Goal: Information Seeking & Learning: Find specific fact

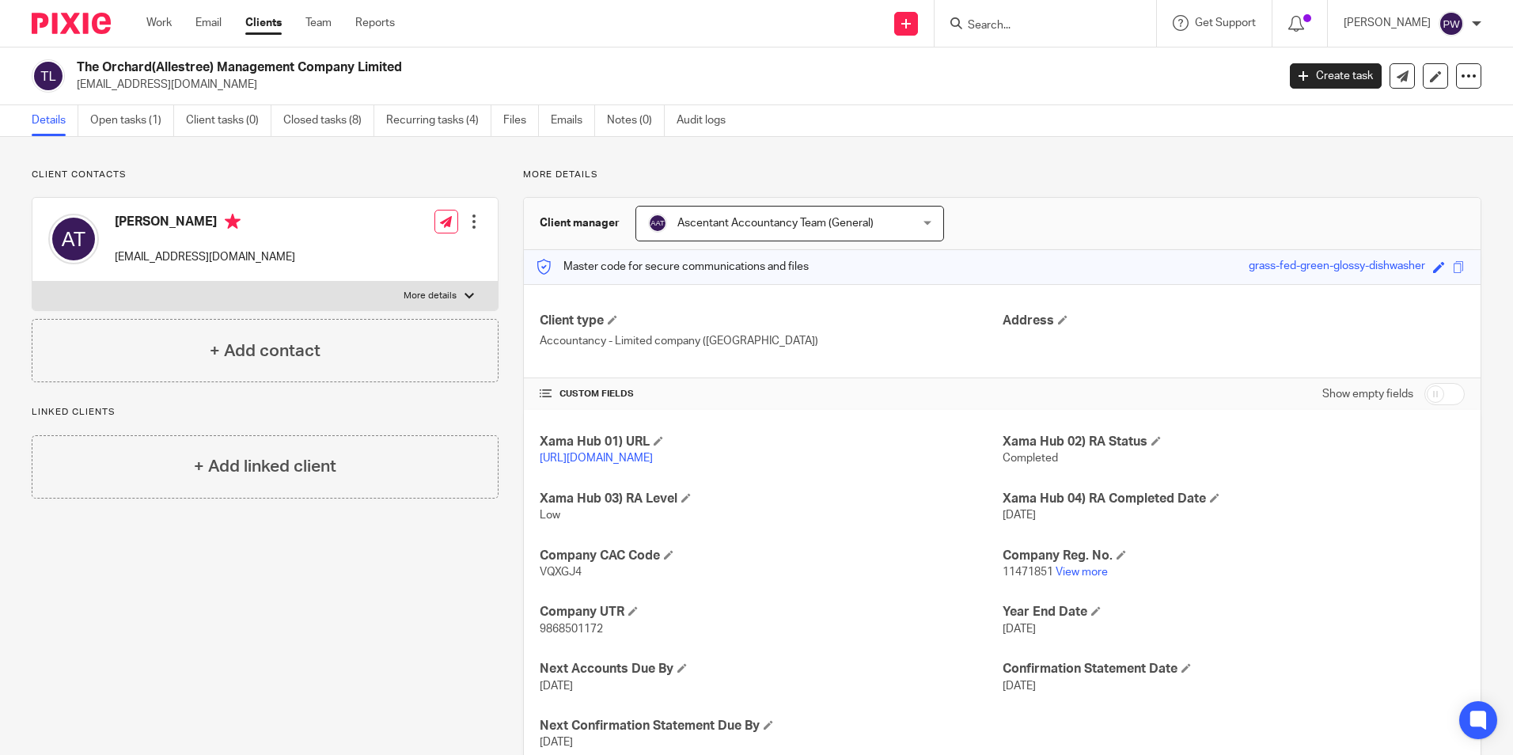
click at [1025, 26] on input "Search" at bounding box center [1037, 26] width 142 height 14
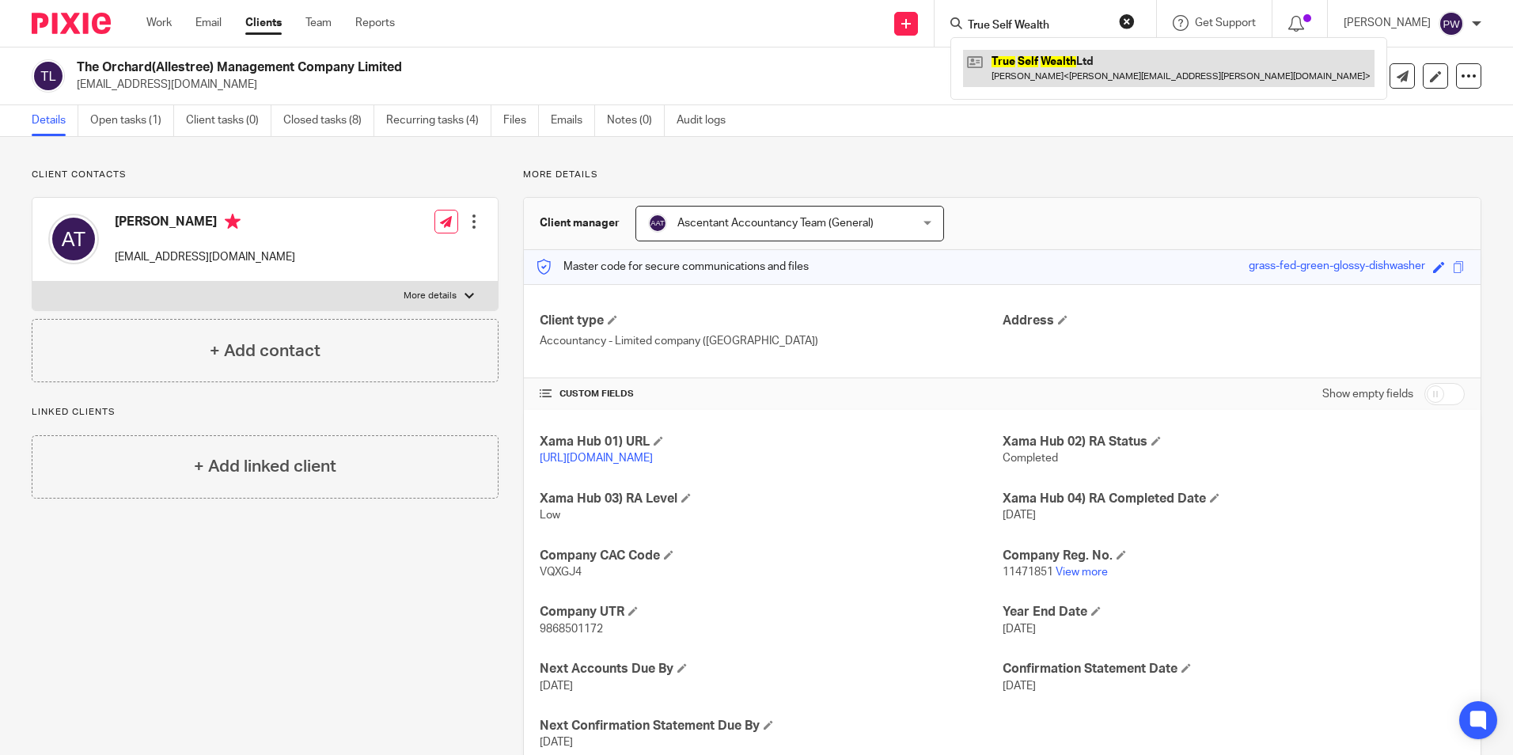
type input "True Self Wealth"
click at [1108, 66] on link at bounding box center [1168, 68] width 411 height 36
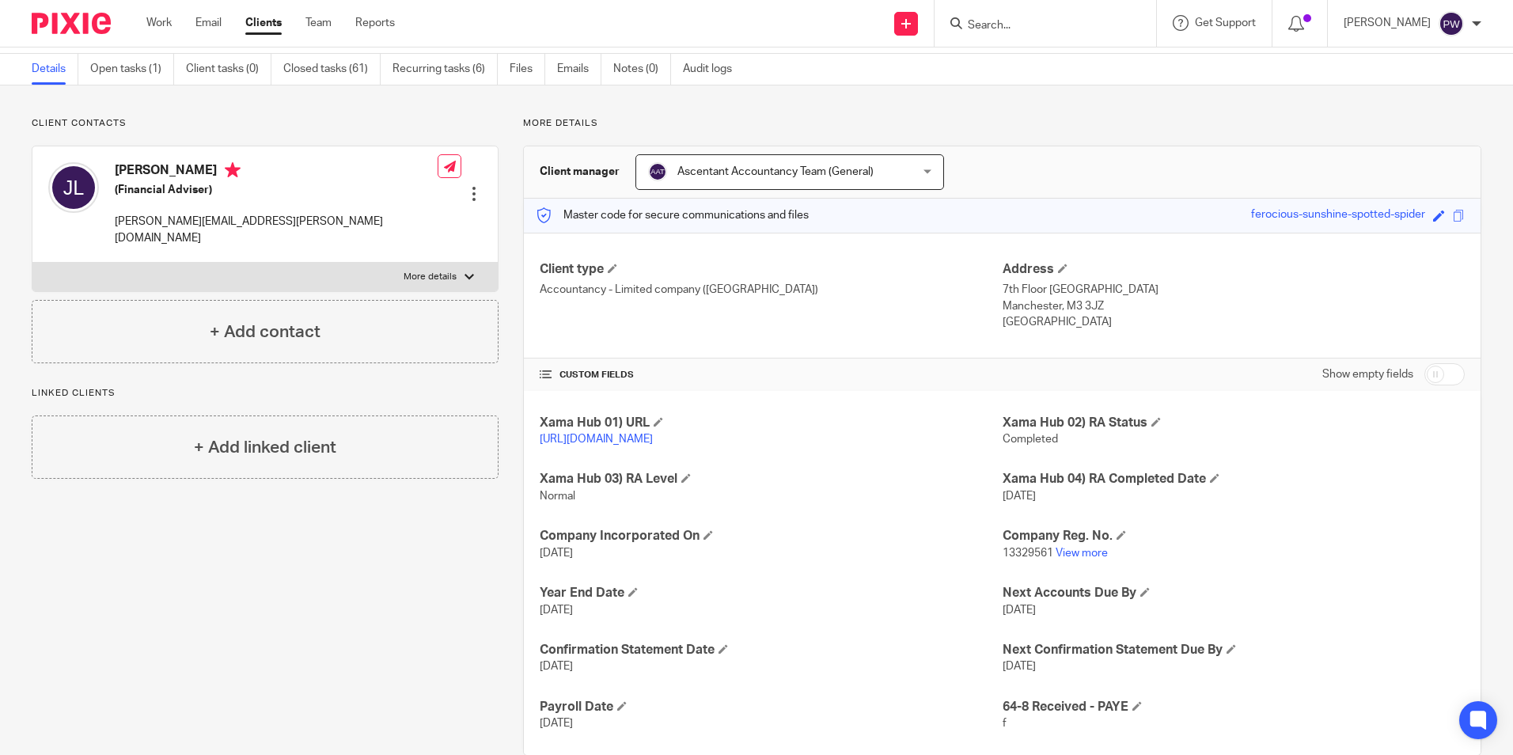
scroll to position [79, 0]
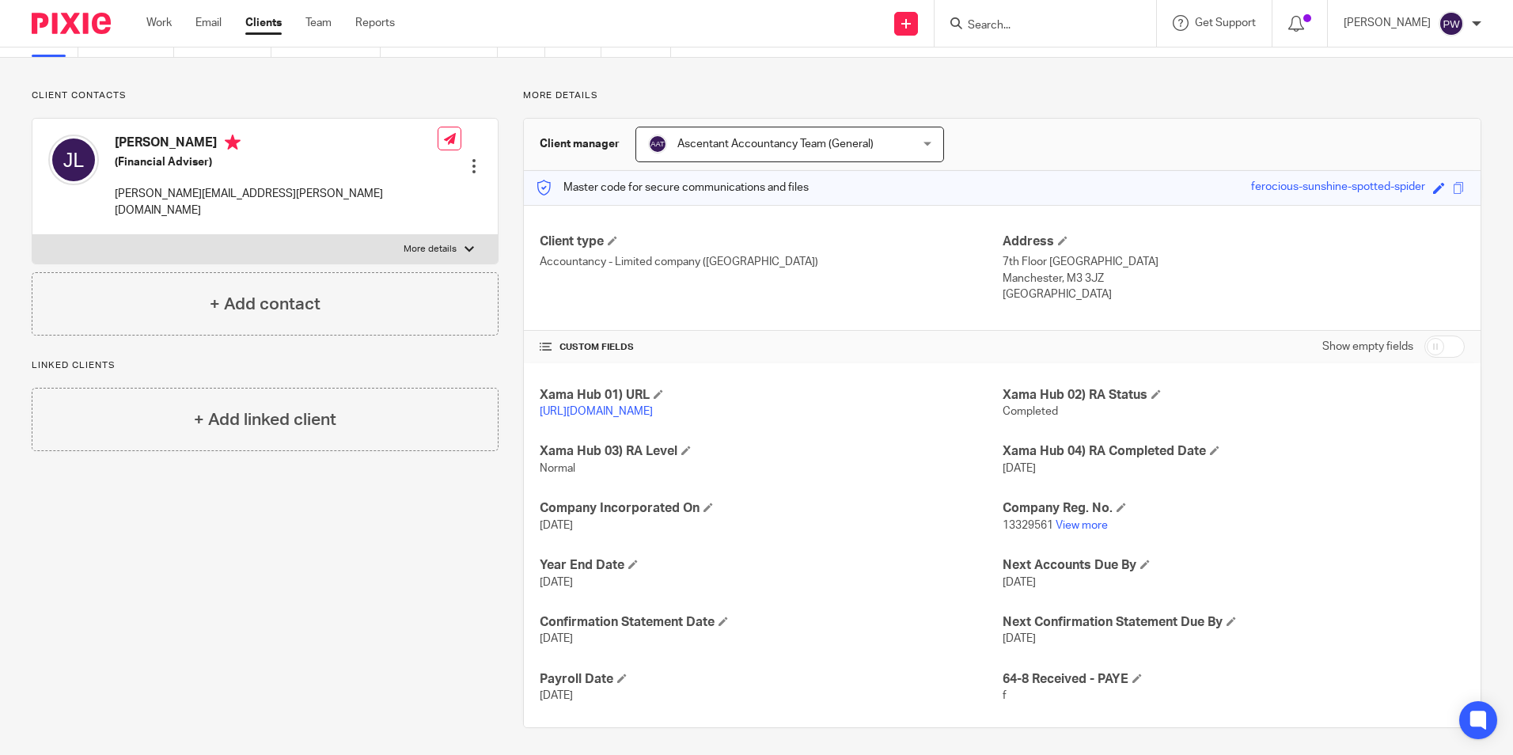
click at [1428, 350] on input "checkbox" at bounding box center [1444, 346] width 40 height 22
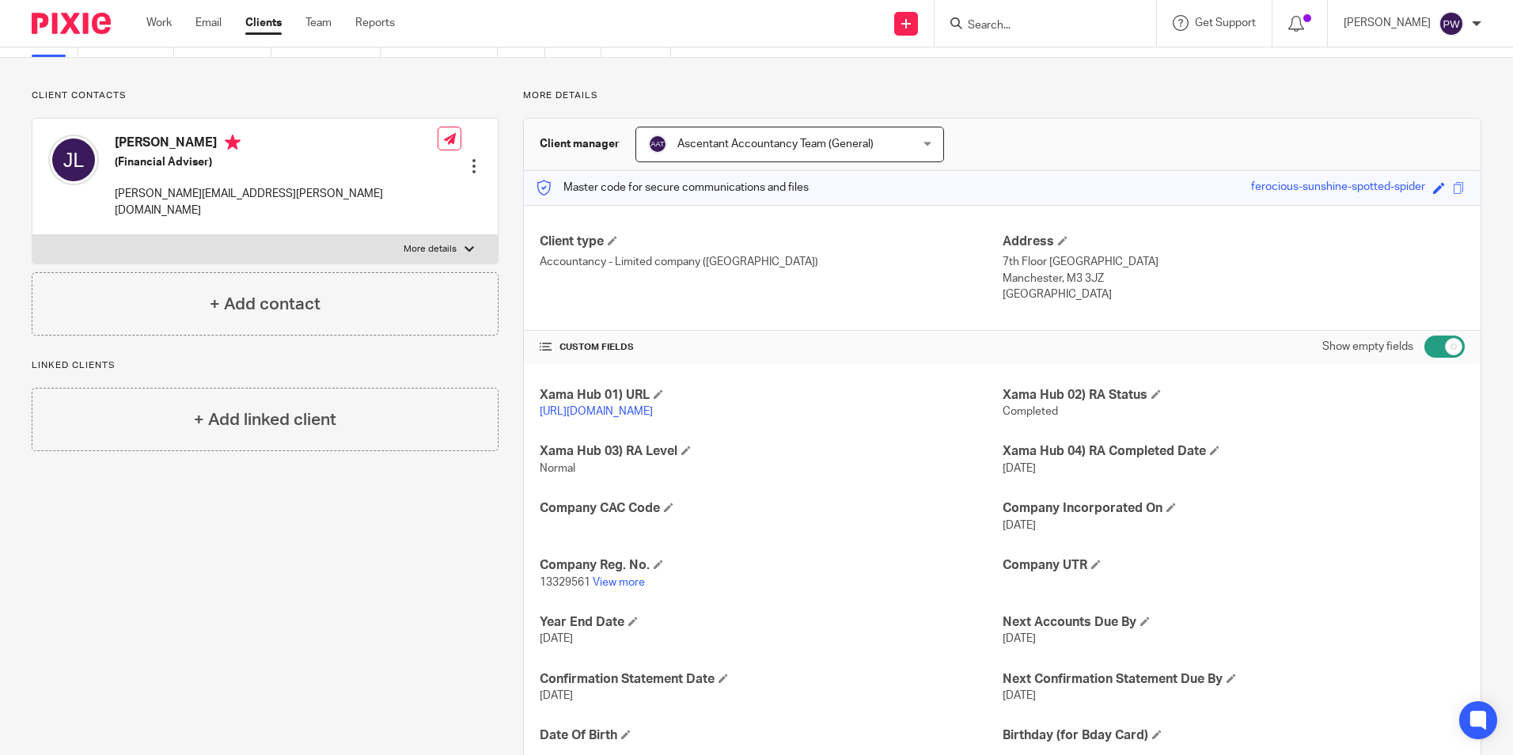
click at [1428, 349] on input "checkbox" at bounding box center [1444, 346] width 40 height 22
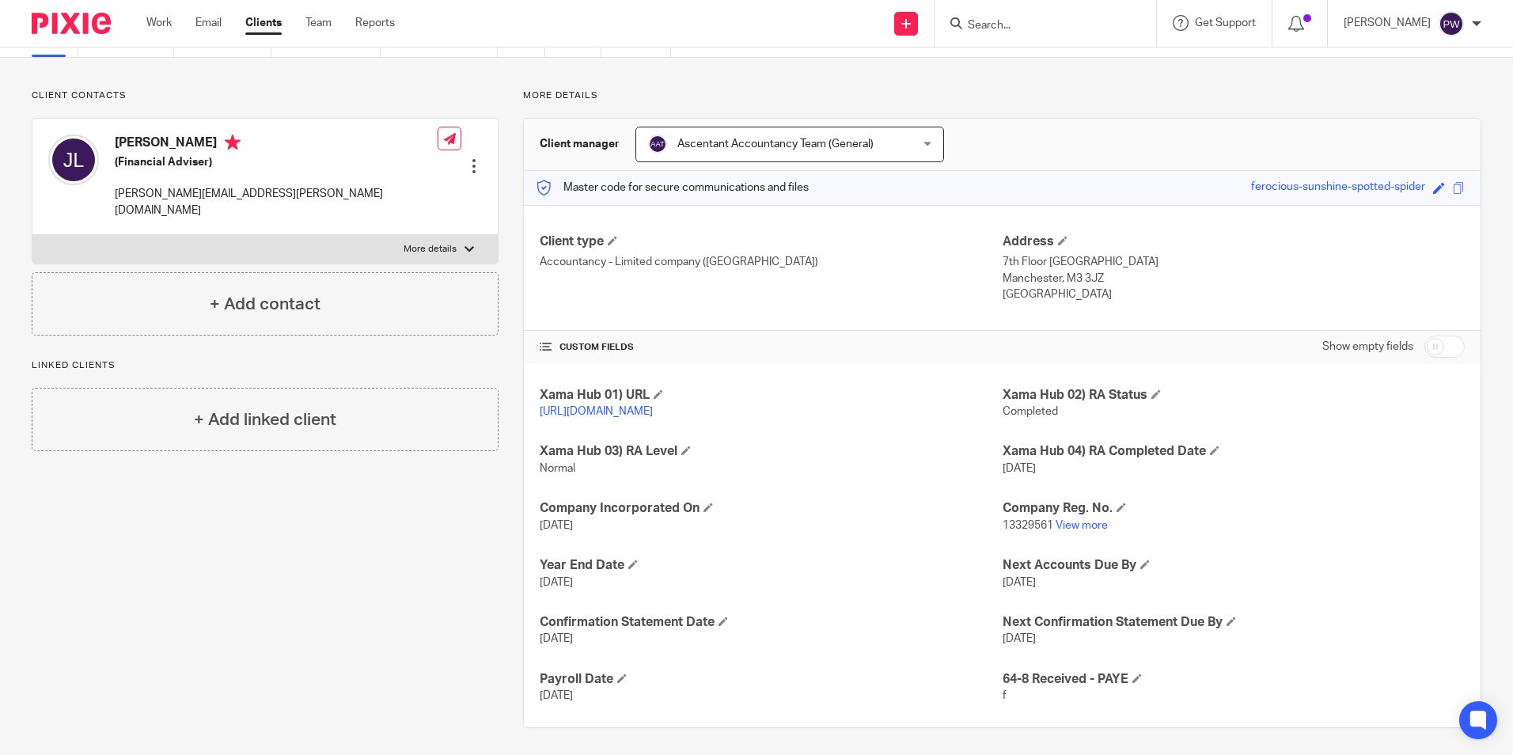
click at [1433, 349] on input "checkbox" at bounding box center [1444, 346] width 40 height 22
checkbox input "true"
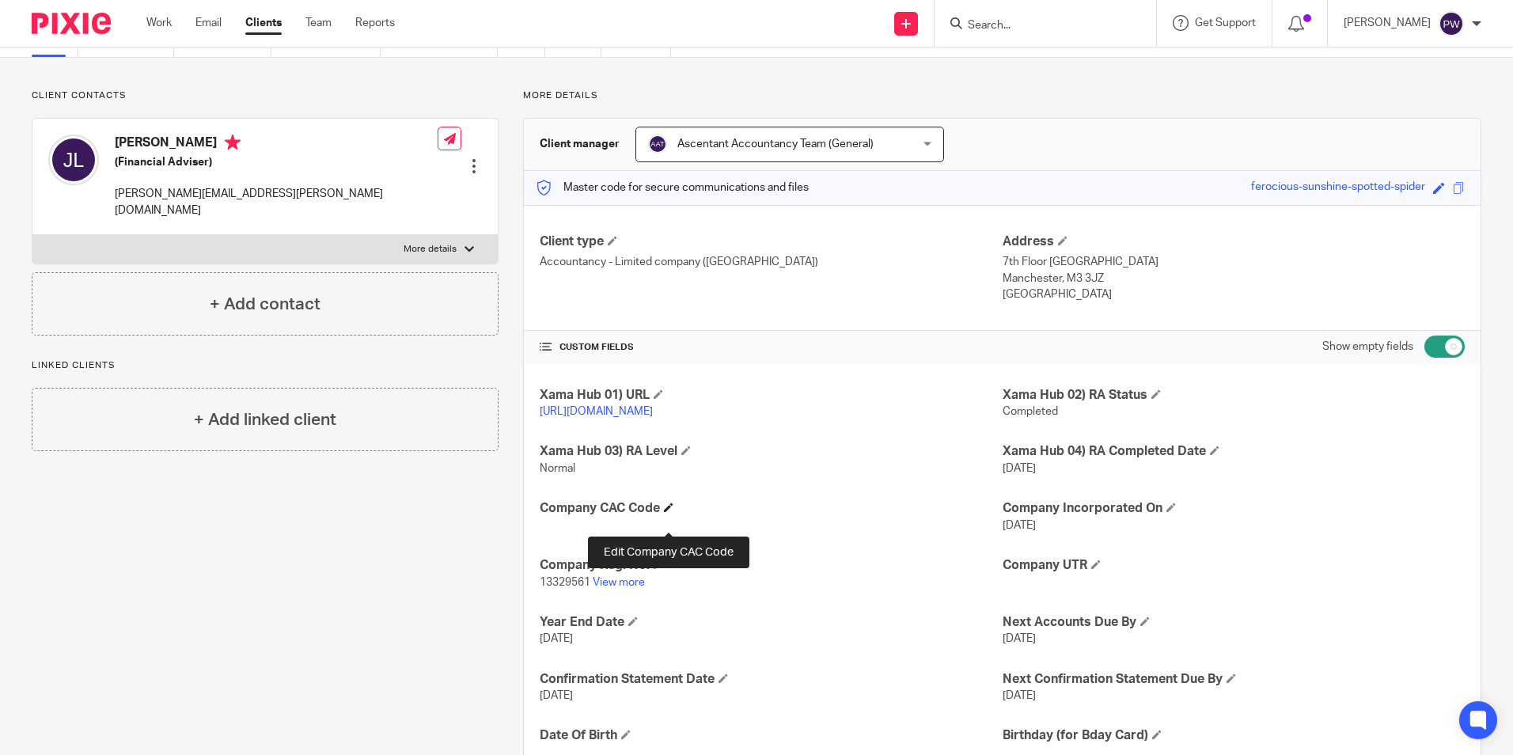
click at [668, 512] on span at bounding box center [668, 506] width 9 height 9
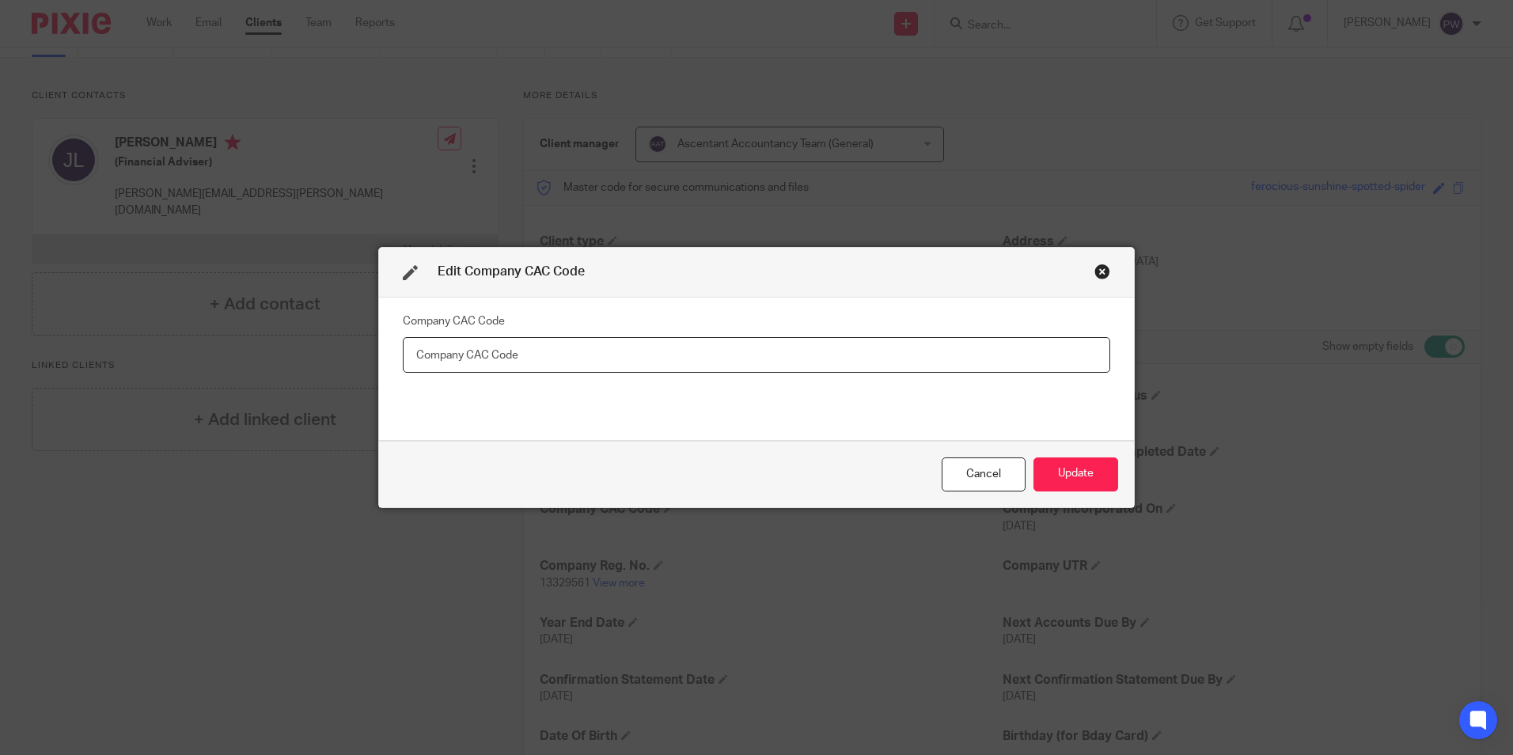
paste input "NHC92W"
type input "NHC92W"
click at [1065, 475] on button "Update" at bounding box center [1075, 474] width 85 height 34
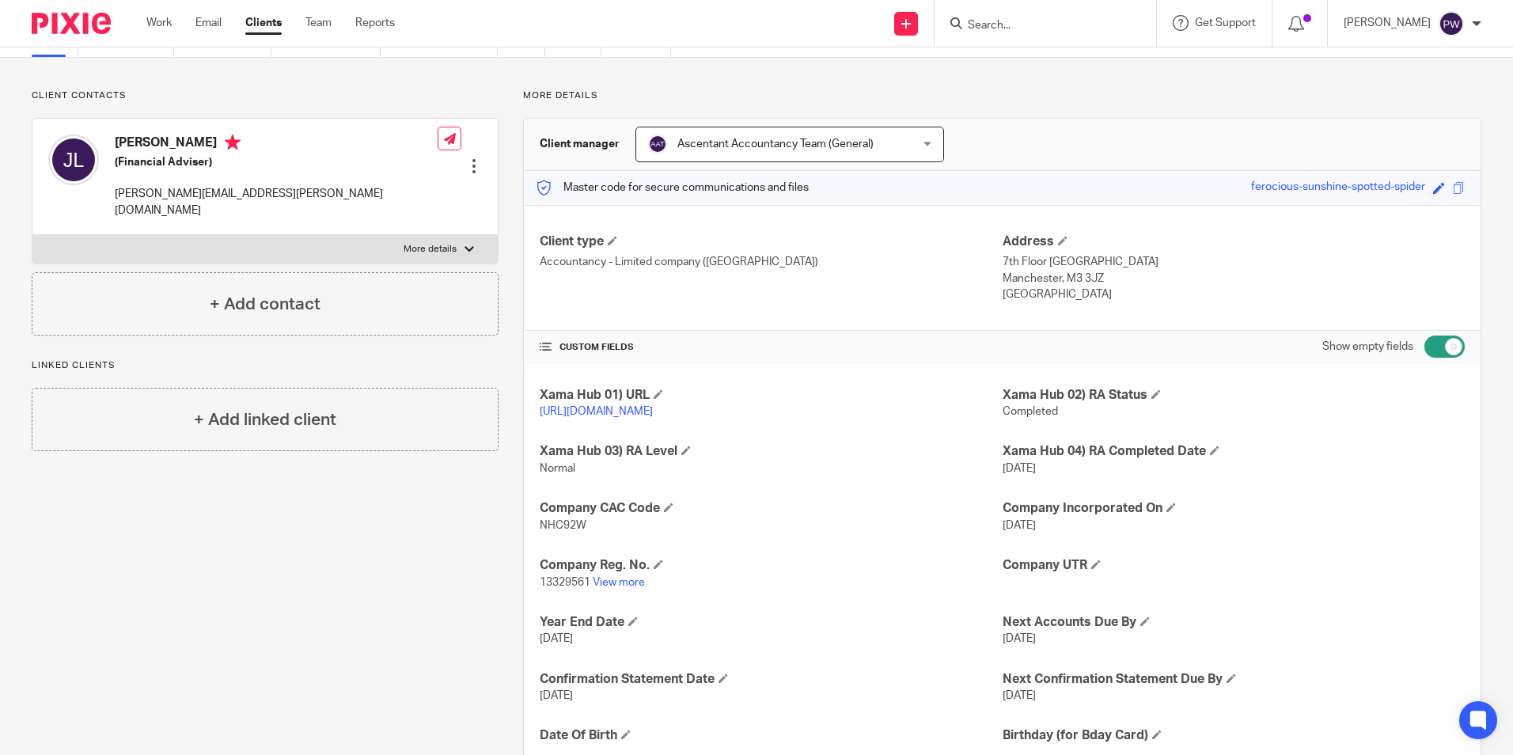
click at [1010, 34] on div at bounding box center [1045, 23] width 222 height 47
click at [1006, 22] on input "Search" at bounding box center [1037, 26] width 142 height 14
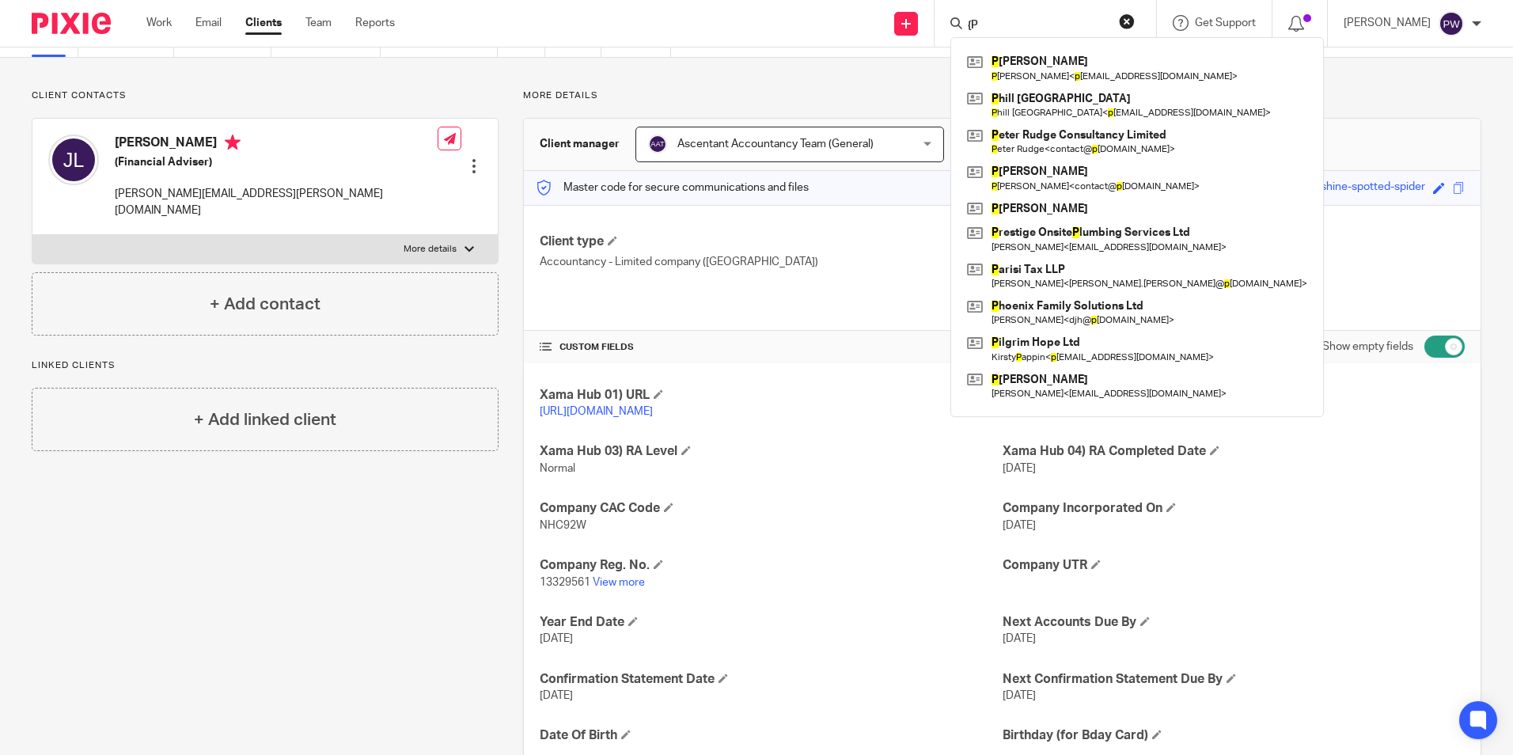
type input "{"
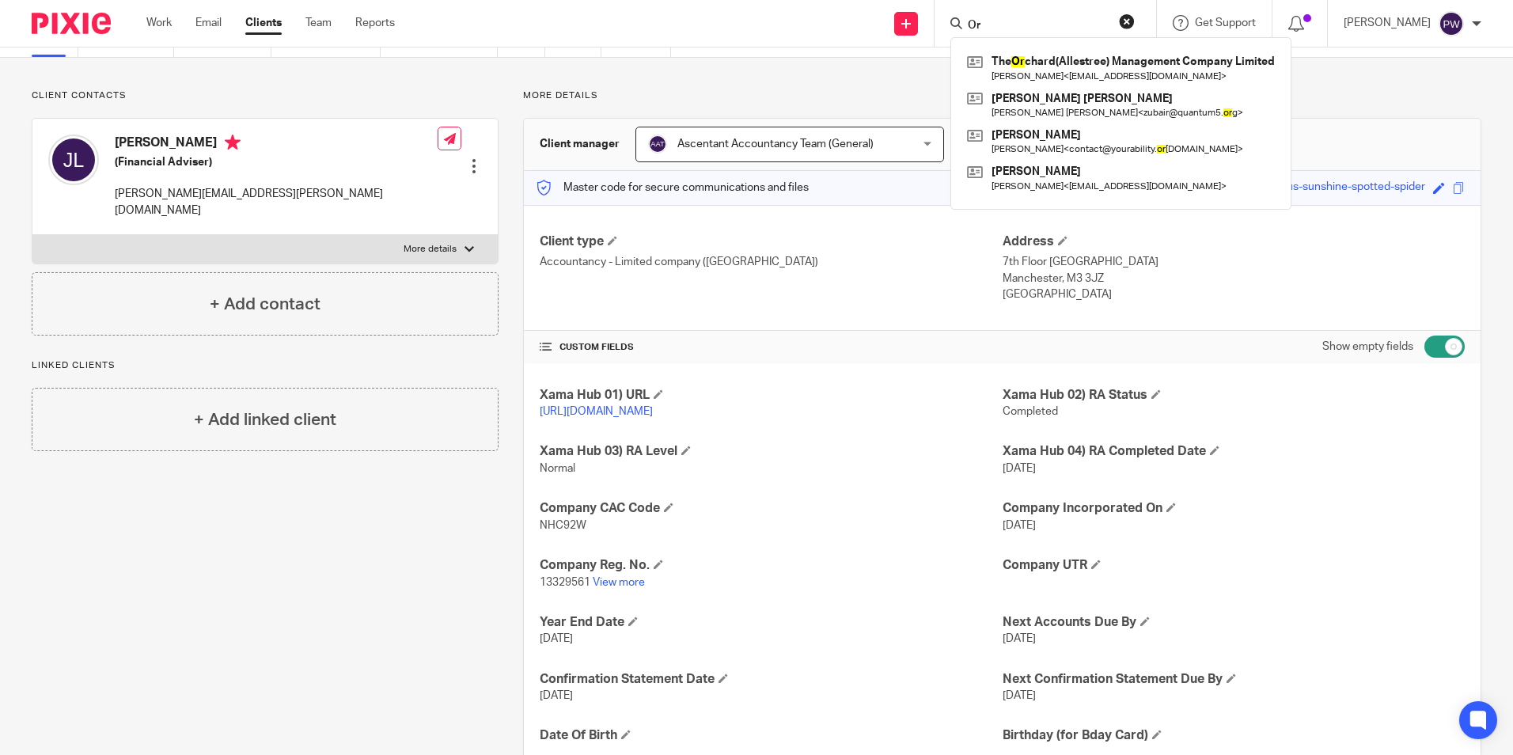
type input "O"
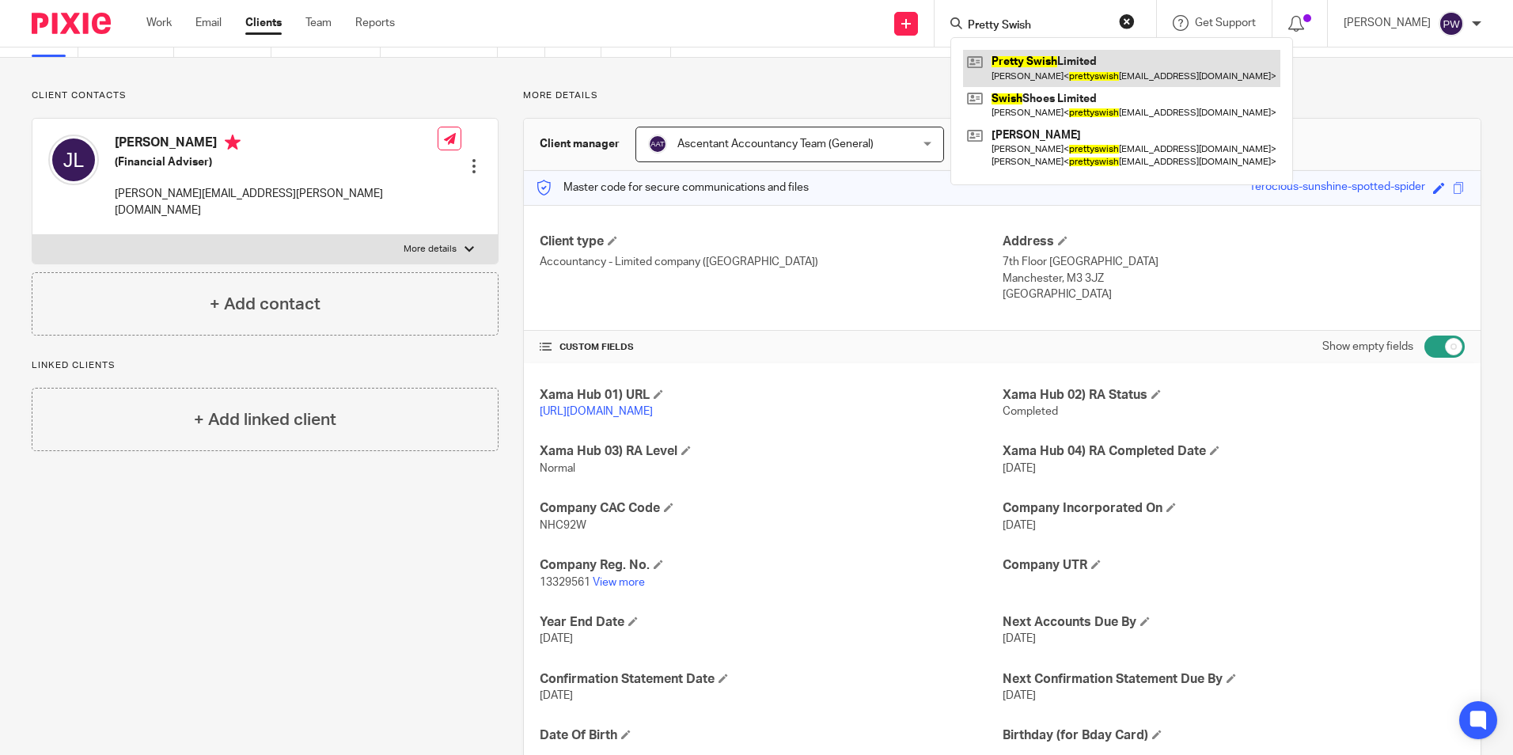
type input "Pretty Swish"
click at [1048, 81] on link at bounding box center [1121, 68] width 317 height 36
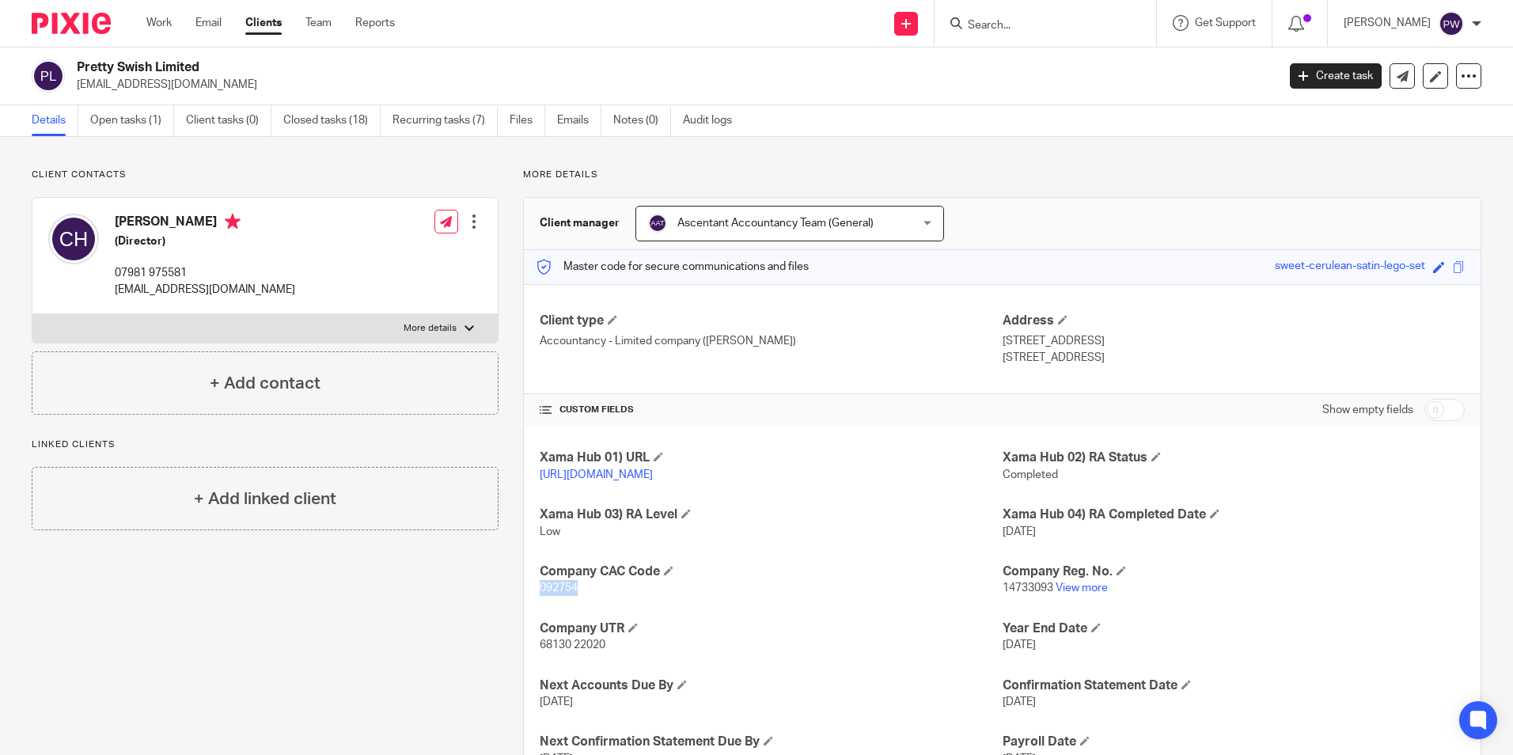
drag, startPoint x: 605, startPoint y: 604, endPoint x: 533, endPoint y: 605, distance: 72.0
click at [532, 604] on div "Xama Hub 01) URL https://platform.xamatech.com/portal/crm/clients/66b22040-9122…" at bounding box center [1002, 608] width 956 height 365
drag, startPoint x: 533, startPoint y: 605, endPoint x: 562, endPoint y: 608, distance: 29.4
copy span "092754"
click at [1055, 25] on input "Search" at bounding box center [1037, 26] width 142 height 14
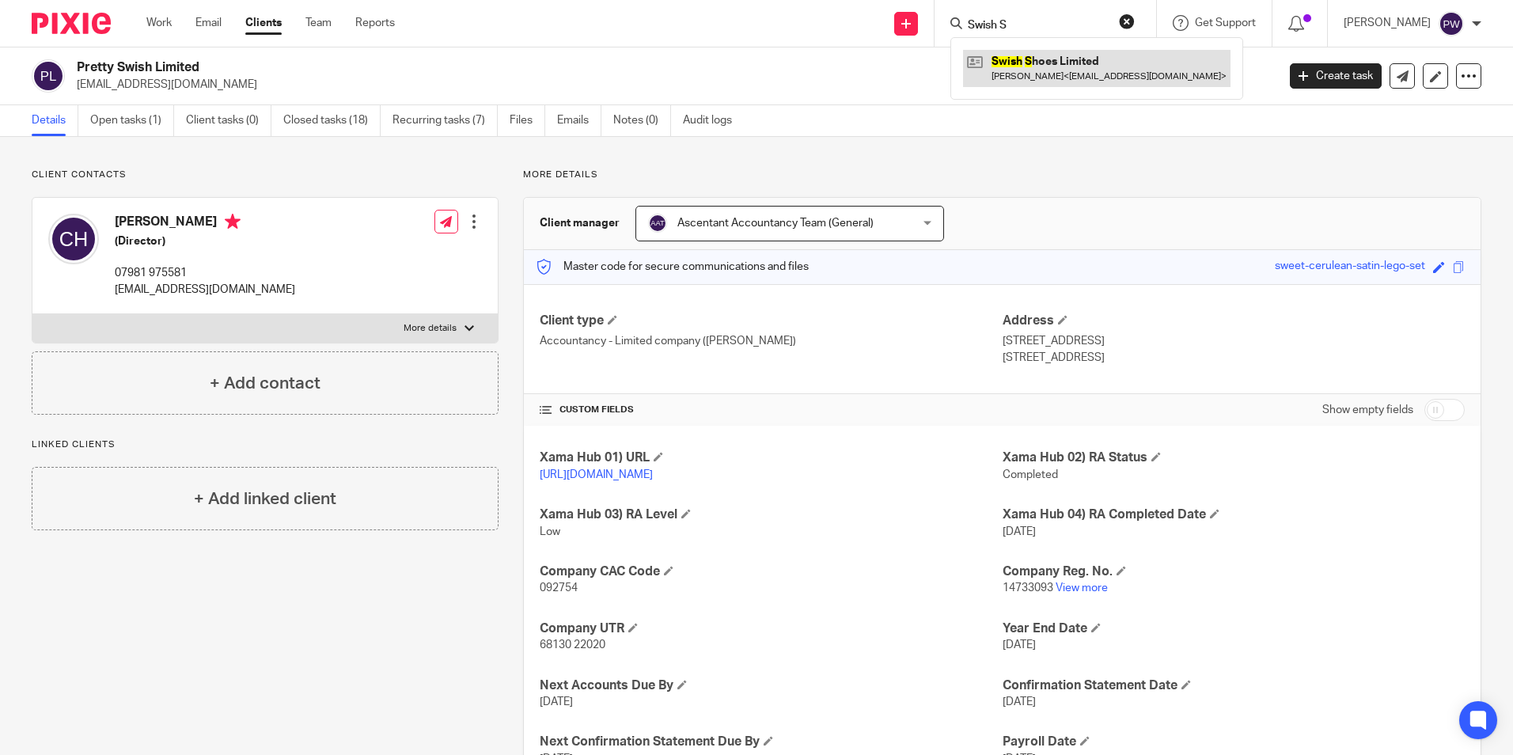
type input "Swish S"
click at [1065, 80] on link at bounding box center [1096, 68] width 267 height 36
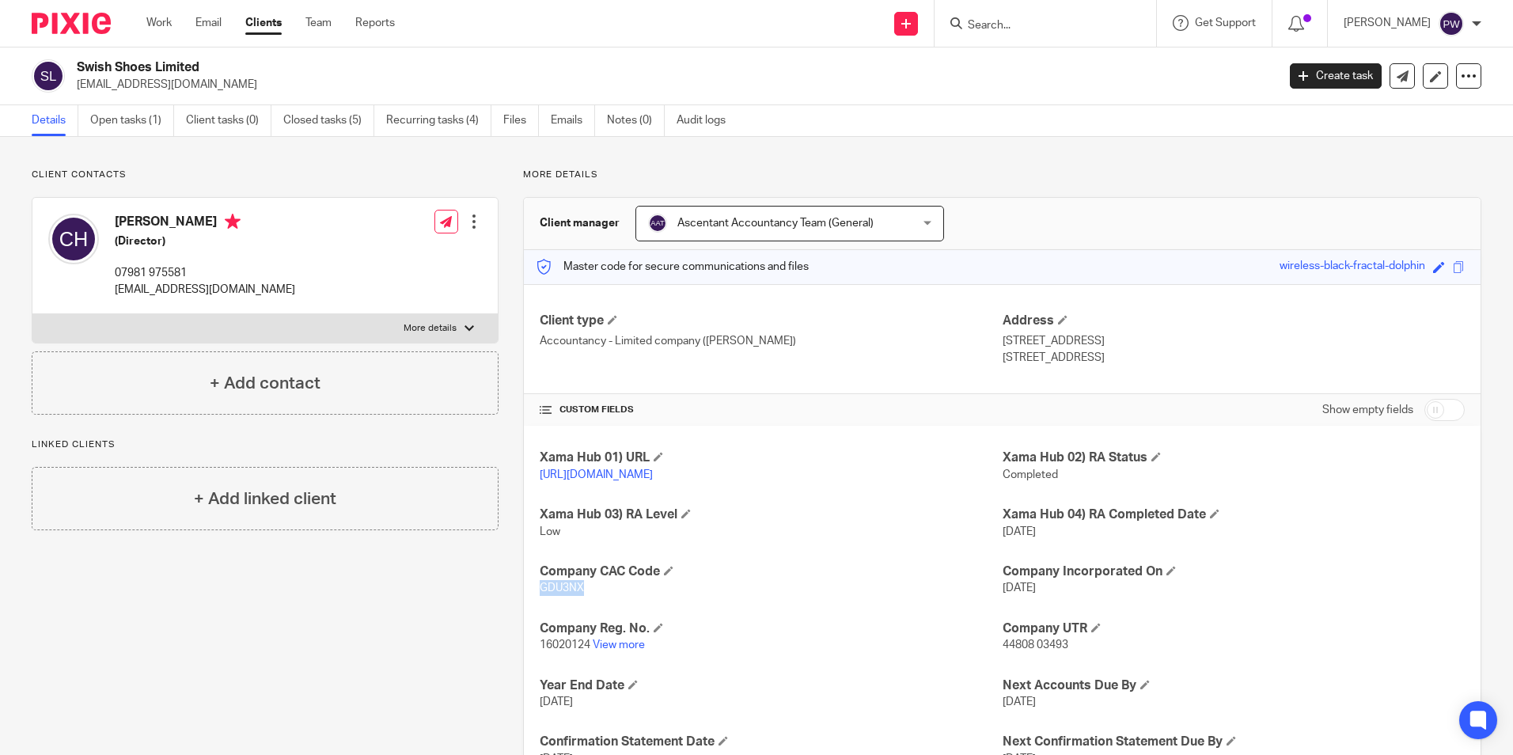
drag, startPoint x: 590, startPoint y: 604, endPoint x: 528, endPoint y: 605, distance: 61.7
click at [528, 605] on div "Xama Hub 01) URL https://platform.xamatech.com/portal/crm/clients/100eebf0-8a43…" at bounding box center [1002, 665] width 956 height 478
drag, startPoint x: 528, startPoint y: 605, endPoint x: 574, endPoint y: 606, distance: 45.9
copy span "GDU3NX"
click at [1059, 13] on form at bounding box center [1050, 23] width 169 height 20
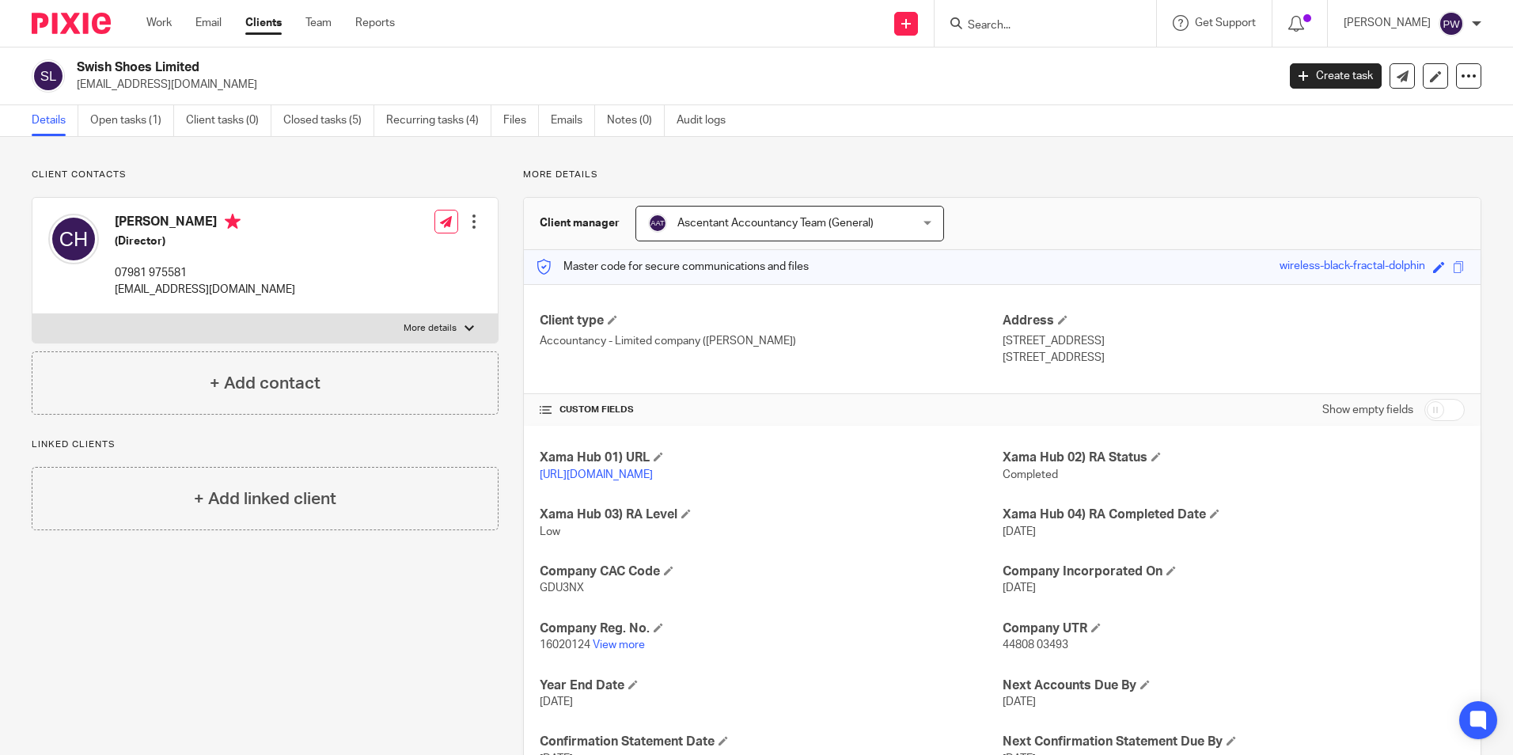
click at [1065, 25] on input "Search" at bounding box center [1037, 26] width 142 height 14
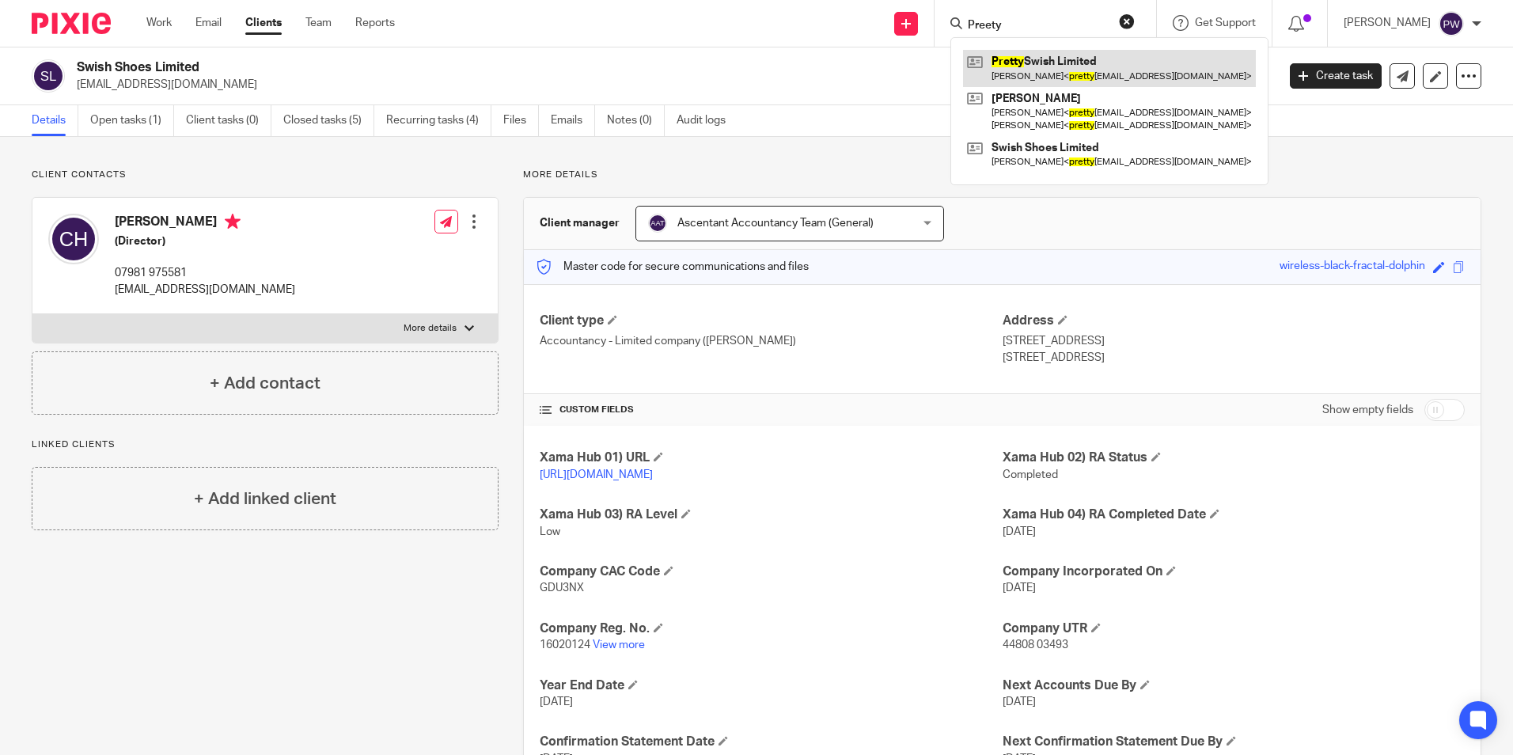
type input "Preety"
click at [1068, 71] on link at bounding box center [1109, 68] width 293 height 36
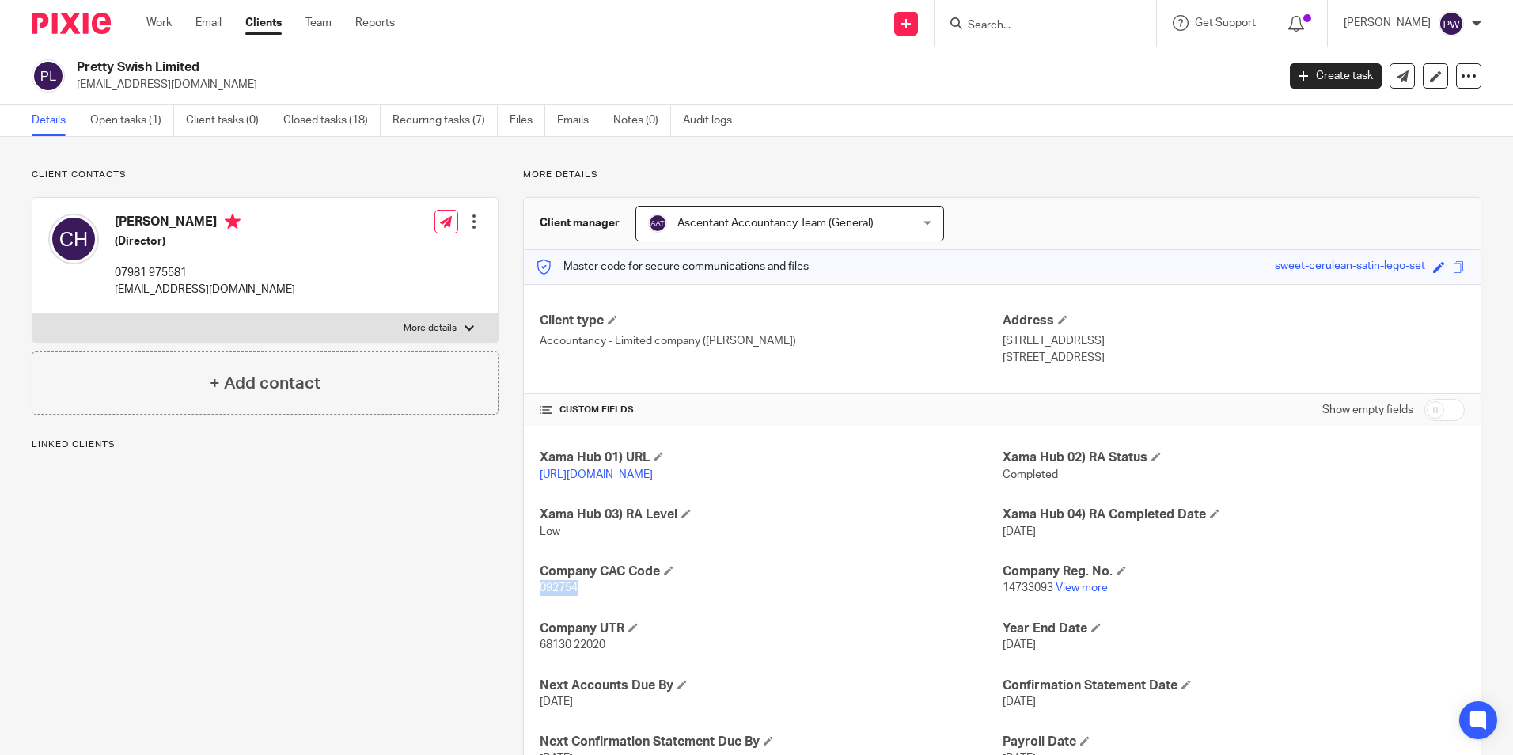
drag, startPoint x: 576, startPoint y: 604, endPoint x: 533, endPoint y: 603, distance: 42.7
click at [533, 603] on div "Xama Hub 01) URL [URL][DOMAIN_NAME] Xama Hub 02) RA Status Completed Xama Hub 0…" at bounding box center [1002, 608] width 956 height 365
drag, startPoint x: 533, startPoint y: 603, endPoint x: 550, endPoint y: 603, distance: 16.6
copy span "092754"
click at [1010, 28] on input "Search" at bounding box center [1037, 26] width 142 height 14
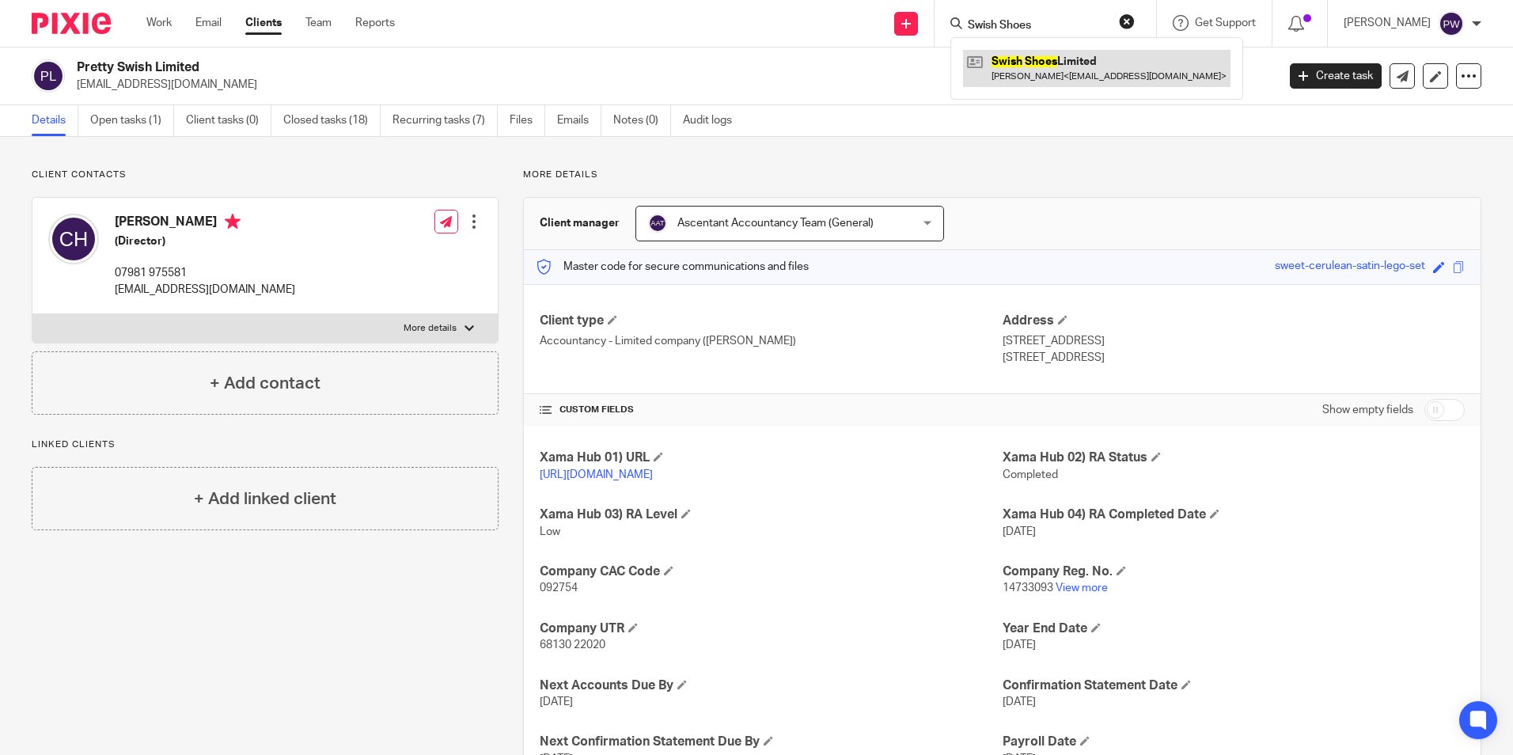
type input "Swish Shoes"
click at [1081, 69] on link at bounding box center [1096, 68] width 267 height 36
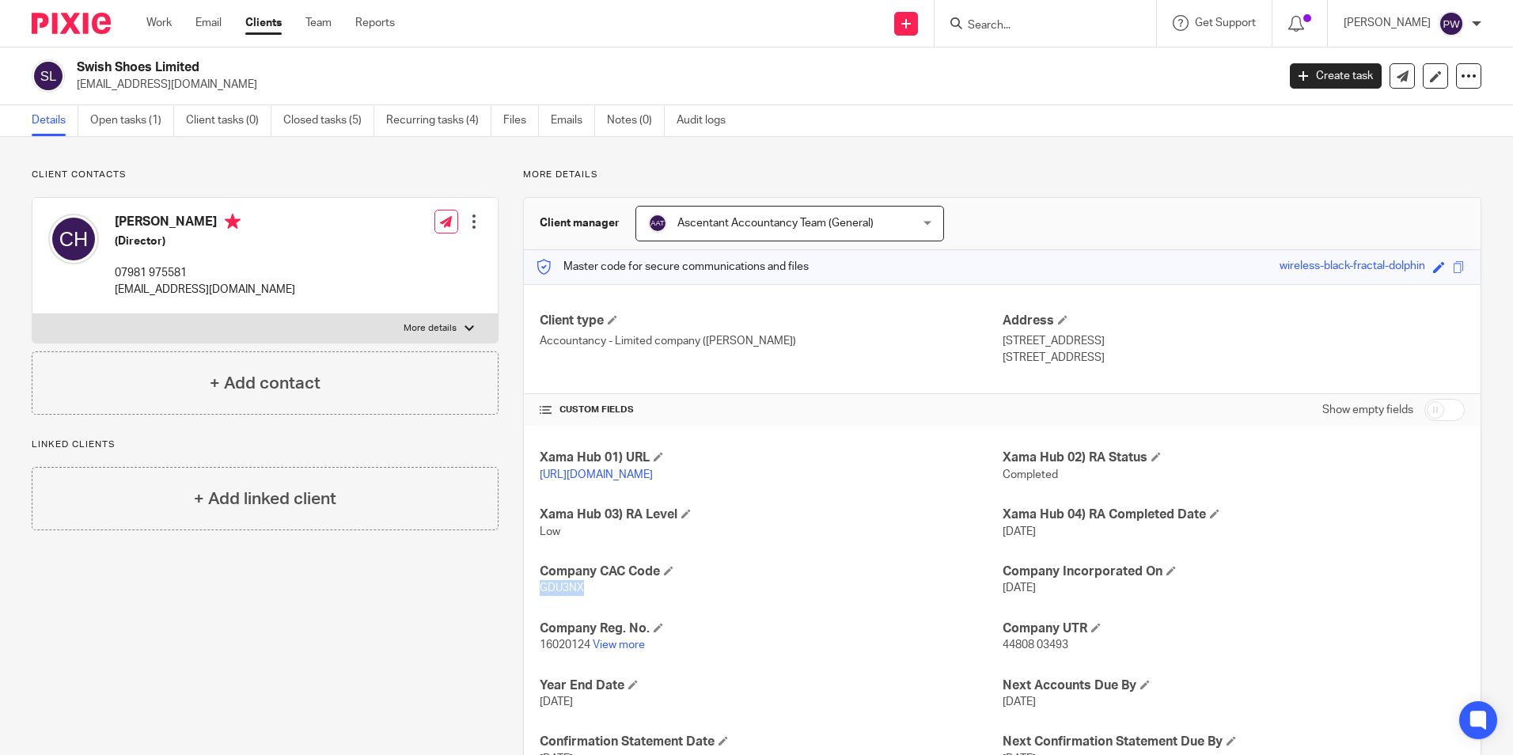
drag, startPoint x: 585, startPoint y: 608, endPoint x: 530, endPoint y: 600, distance: 55.8
click at [530, 600] on div "Xama Hub 01) URL https://platform.xamatech.com/portal/crm/clients/100eebf0-8a43…" at bounding box center [1002, 665] width 956 height 478
copy span "GDU3NX"
click at [1001, 26] on input "Search" at bounding box center [1037, 26] width 142 height 14
type input "Anwyn Co"
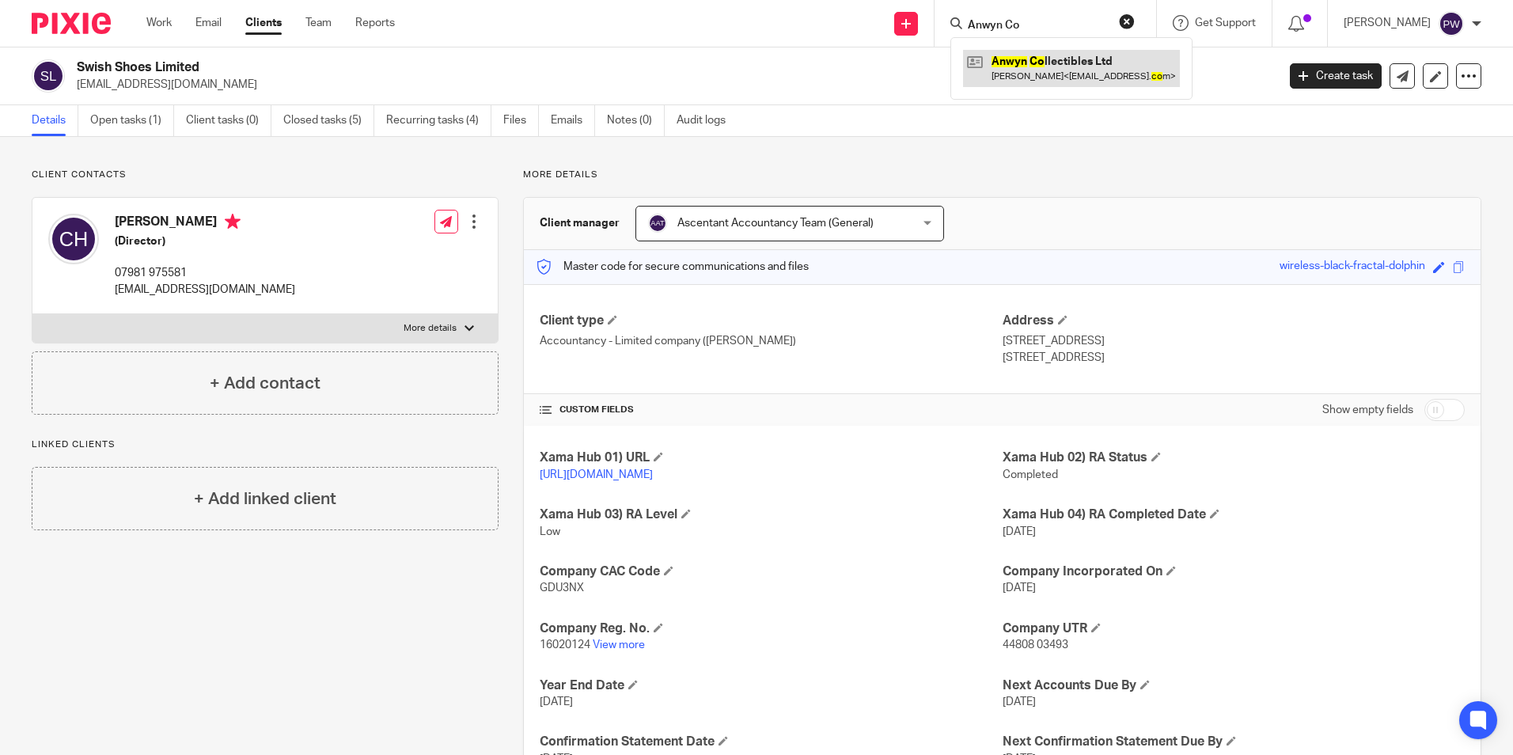
click at [1030, 64] on link at bounding box center [1071, 68] width 217 height 36
click at [1040, 68] on link at bounding box center [1071, 68] width 217 height 36
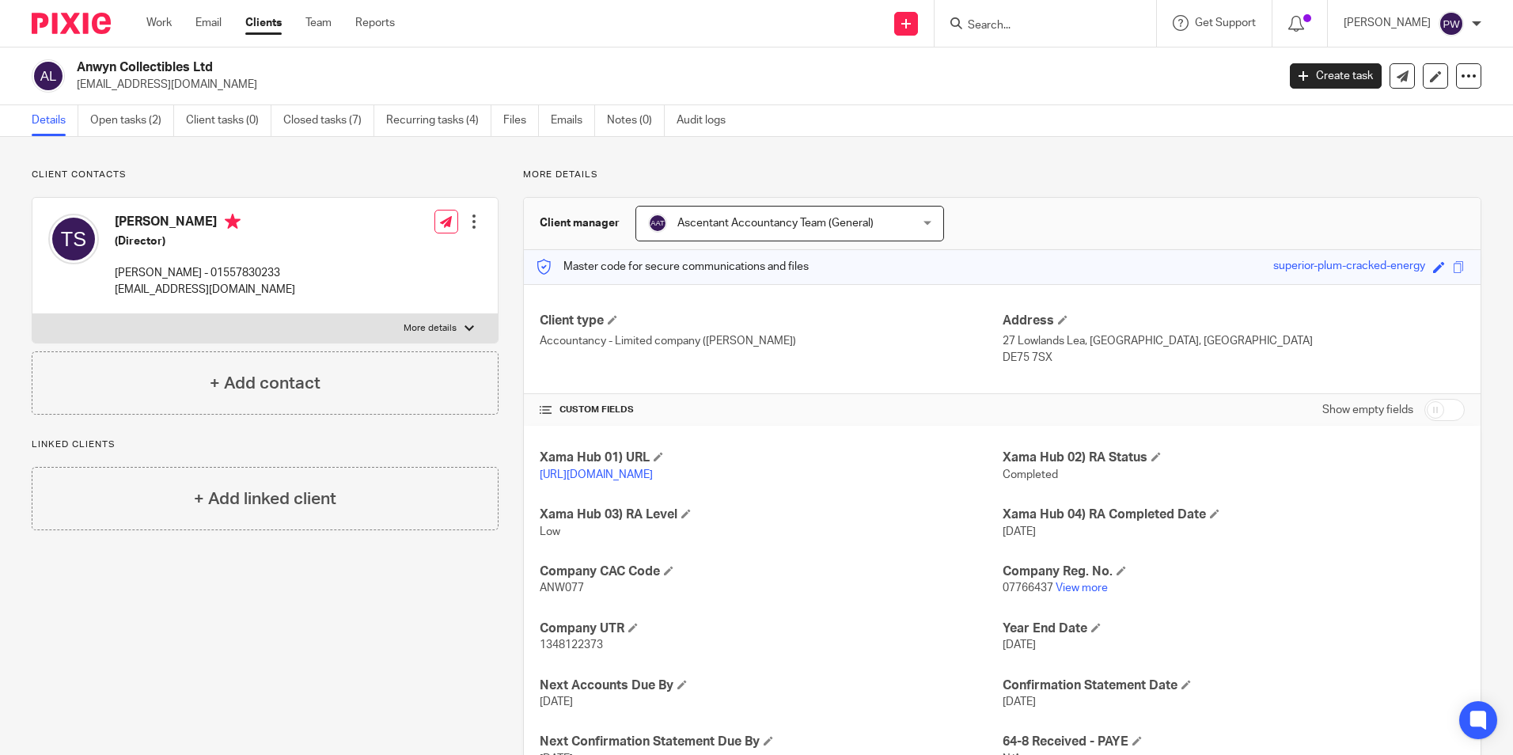
click at [1040, 15] on form at bounding box center [1050, 23] width 169 height 20
click at [1032, 21] on input "Search" at bounding box center [1037, 26] width 142 height 14
click at [775, 517] on div "Xama Hub 01) URL [URL][DOMAIN_NAME] Xama Hub 02) RA Status Completed Xama Hub 0…" at bounding box center [1002, 665] width 956 height 478
drag, startPoint x: 609, startPoint y: 590, endPoint x: 552, endPoint y: 600, distance: 57.9
click at [552, 597] on div "Company CAC Code ANW077" at bounding box center [771, 579] width 462 height 33
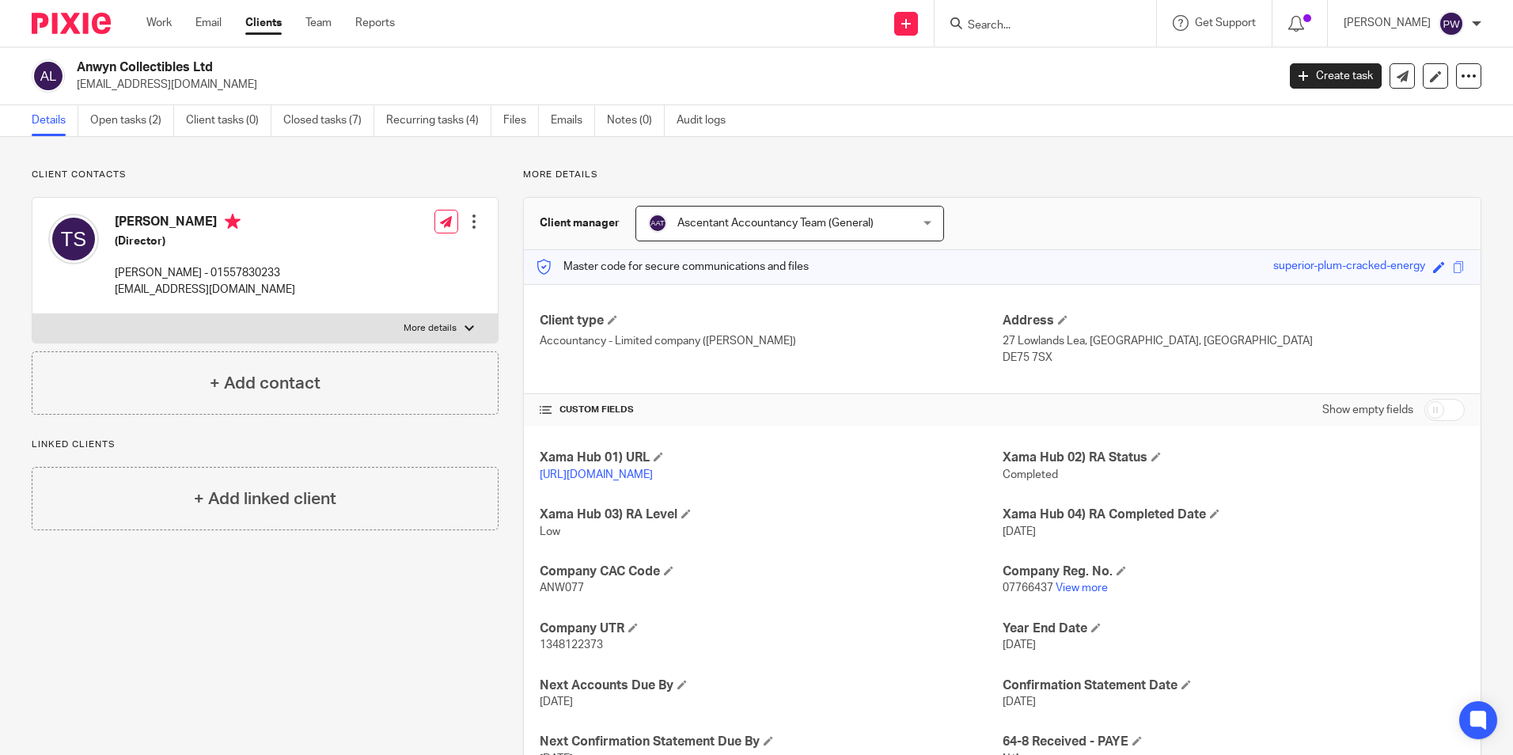
drag, startPoint x: 552, startPoint y: 600, endPoint x: 600, endPoint y: 603, distance: 47.5
click at [600, 596] on p "ANW077" at bounding box center [771, 588] width 462 height 16
drag, startPoint x: 600, startPoint y: 603, endPoint x: 539, endPoint y: 605, distance: 61.0
click at [540, 596] on p "ANW077" at bounding box center [771, 588] width 462 height 16
drag, startPoint x: 539, startPoint y: 605, endPoint x: 551, endPoint y: 604, distance: 11.9
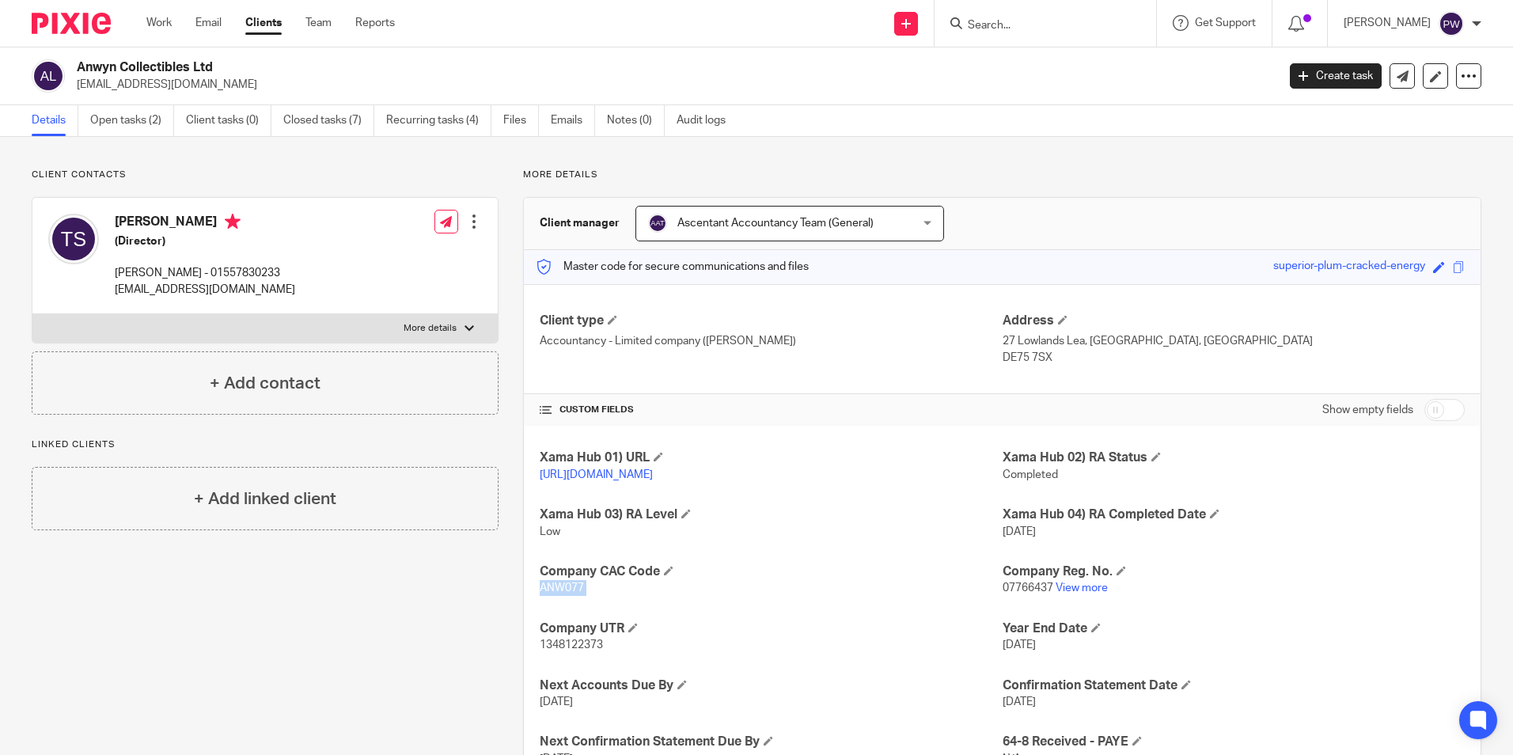
copy p "ANW077"
drag, startPoint x: 253, startPoint y: 290, endPoint x: 113, endPoint y: 297, distance: 140.2
click at [111, 297] on div "[PERSON_NAME] (Director) [PERSON_NAME] - 01557830233 [EMAIL_ADDRESS][DOMAIN_NAM…" at bounding box center [264, 256] width 465 height 116
drag, startPoint x: 113, startPoint y: 297, endPoint x: 133, endPoint y: 291, distance: 20.5
copy p "[EMAIL_ADDRESS][DOMAIN_NAME]"
